Goal: Information Seeking & Learning: Learn about a topic

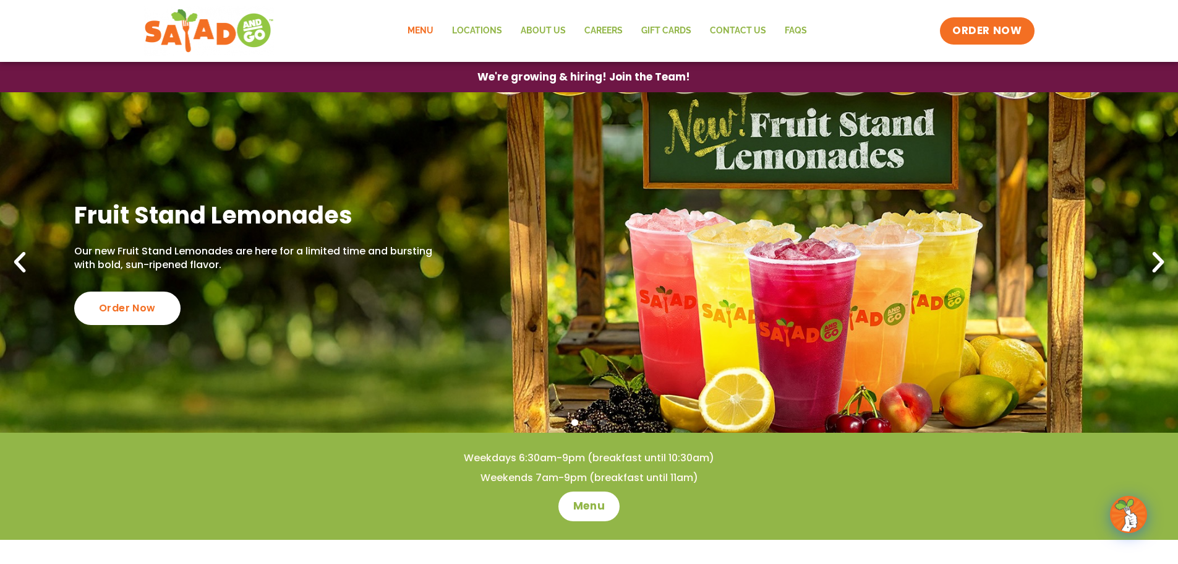
click at [430, 35] on link "Menu" at bounding box center [420, 31] width 45 height 28
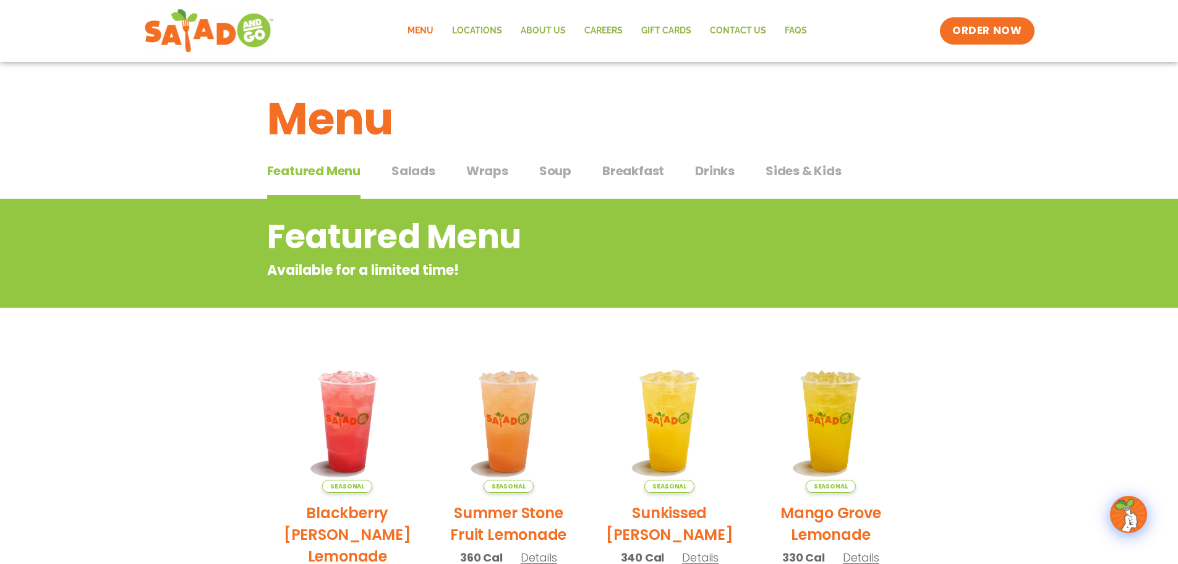
click at [425, 172] on span "Salads" at bounding box center [414, 170] width 44 height 19
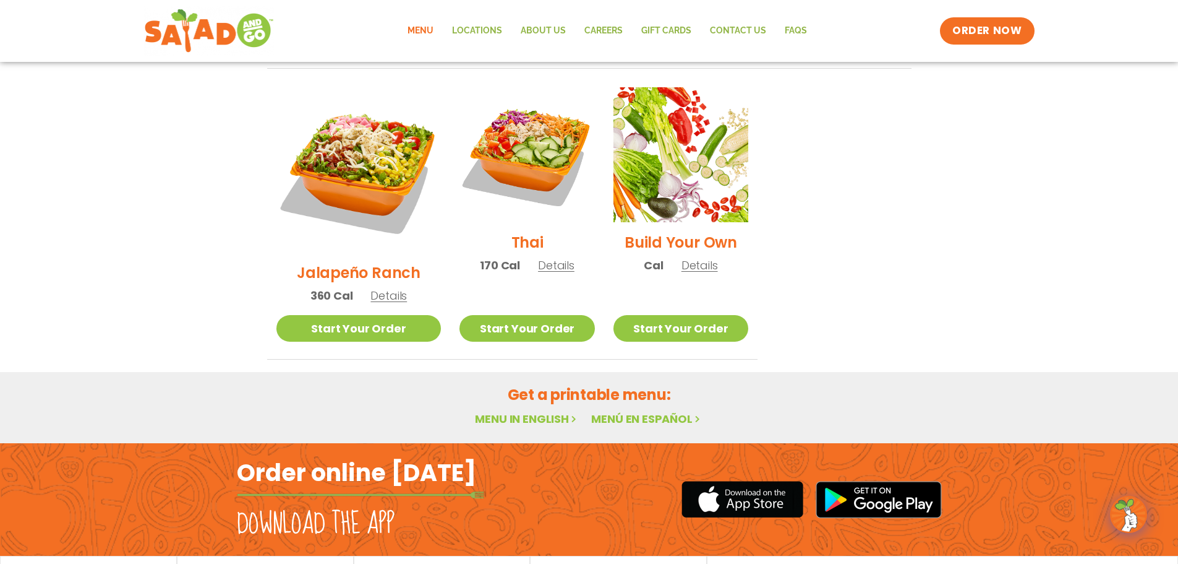
scroll to position [928, 0]
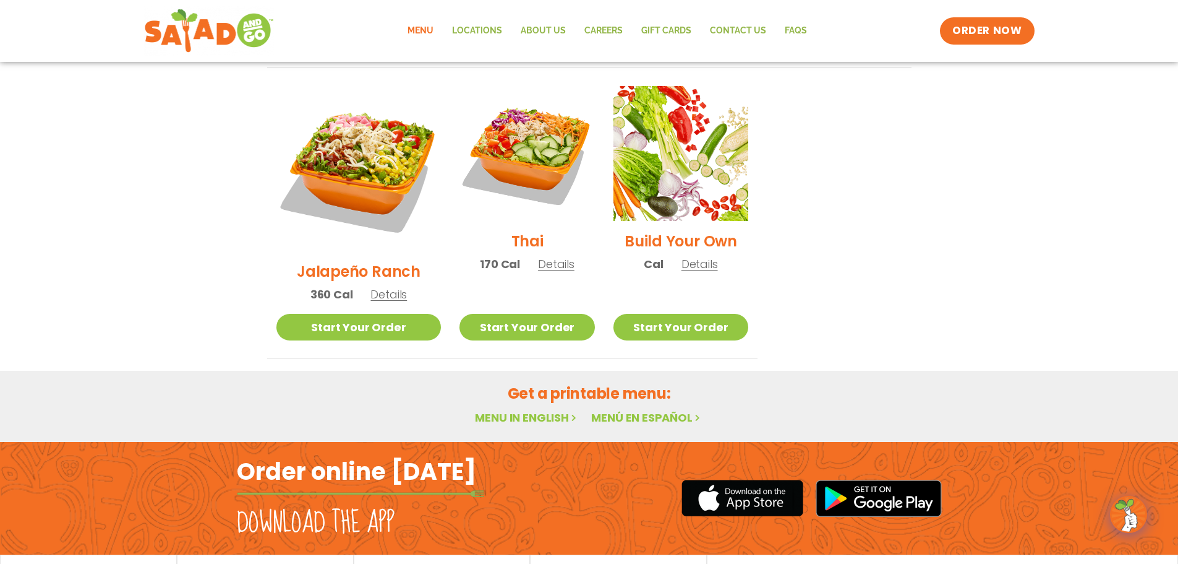
click at [293, 563] on span "nutrition & allergens" at bounding box center [264, 572] width 87 height 9
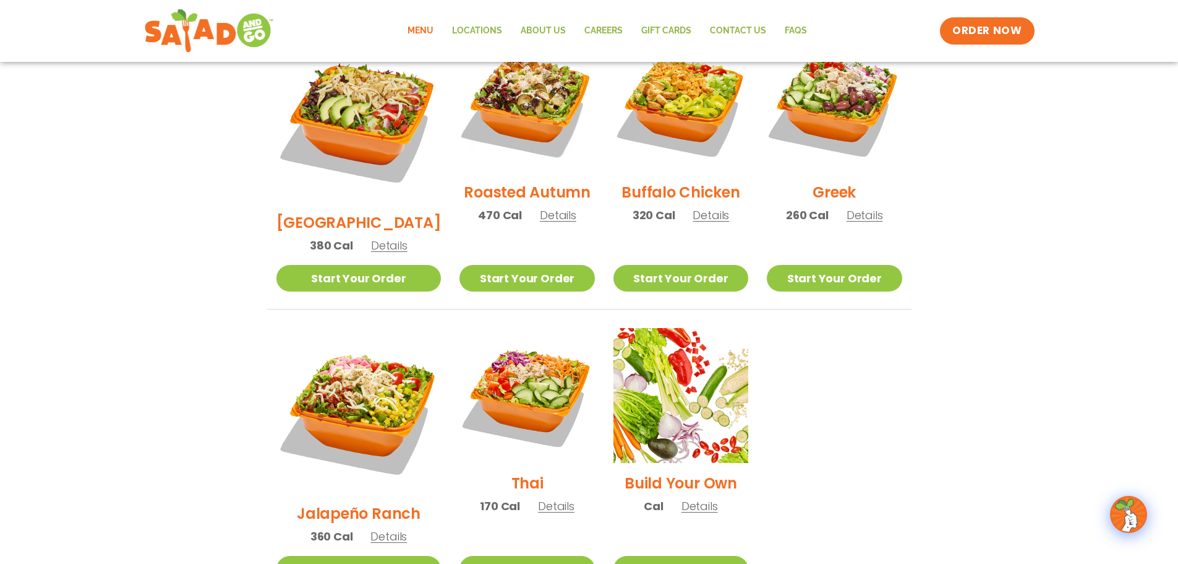
scroll to position [680, 0]
